Goal: Communication & Community: Answer question/provide support

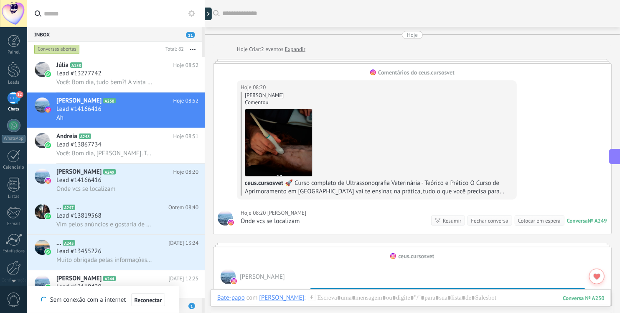
scroll to position [76, 0]
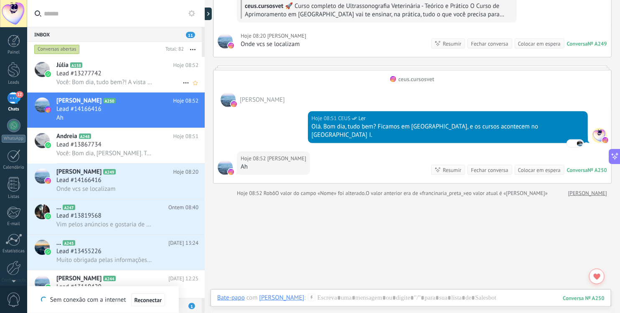
click at [98, 84] on span "Você: Bom dia, tudo bem?! A vista geramos uma chave pix e boleto enviamos todos…" at bounding box center [104, 82] width 96 height 8
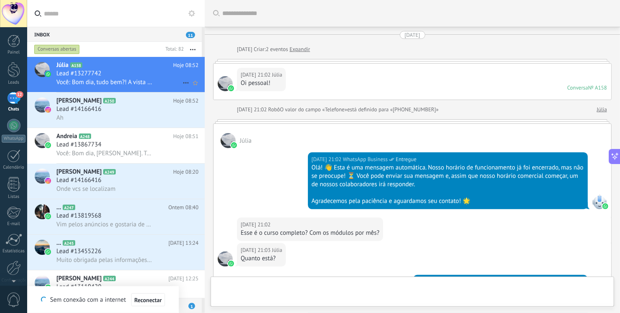
scroll to position [874, 0]
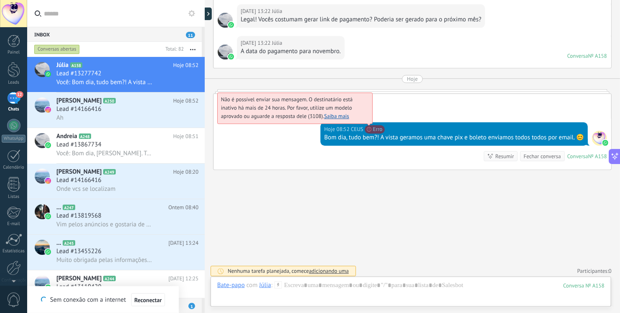
click at [353, 119] on span "Não é possível enviar sua mensagem. O destinatário está inativo há mais de 24 h…" at bounding box center [287, 108] width 132 height 24
click at [333, 114] on link "Saiba mais" at bounding box center [336, 115] width 25 height 7
